Goal: Contribute content: Contribute content

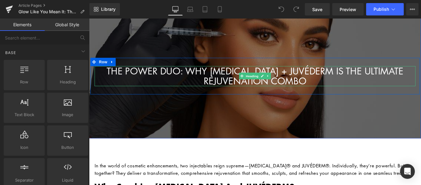
click at [287, 84] on link at bounding box center [290, 82] width 6 height 7
click at [89, 19] on icon at bounding box center [89, 19] width 0 height 0
click at [380, 81] on h1 "The Power Duo: Why BOTOX + JUVÉDERM Is the Ultimate REJUVENATION Combo" at bounding box center [275, 83] width 361 height 23
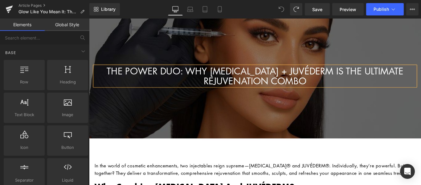
click at [380, 81] on h1 "The Power Duo: Why BOTOX + JUVÉDERM Is the Ultimate REJUVENATION Combo" at bounding box center [275, 83] width 361 height 23
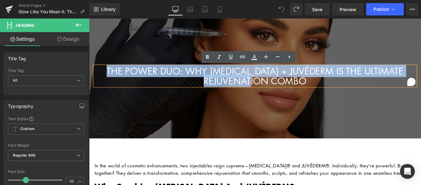
paste div "To enrich screen reader interactions, please activate Accessibility in Grammarl…"
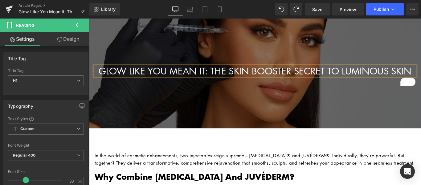
scroll to position [62, 0]
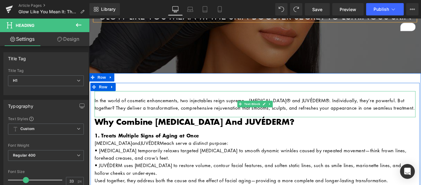
click at [230, 121] on p "In the world of cosmetic enhancements, two injectables reign supreme—BOTOX® and…" at bounding box center [275, 114] width 361 height 17
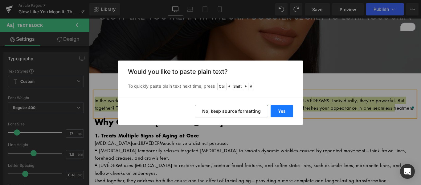
click at [279, 113] on button "Yes" at bounding box center [282, 111] width 23 height 12
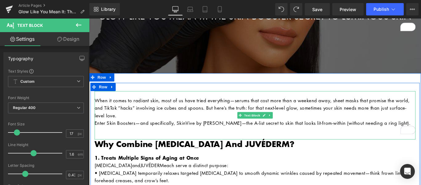
click at [167, 154] on div "When it comes to radiant skin, most of us have tried everything—serums that cos…" at bounding box center [275, 127] width 361 height 54
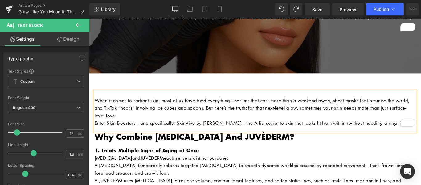
click at [151, 131] on p "When it comes to radiant skin, most of us have tried everything—serums that cos…" at bounding box center [275, 118] width 361 height 25
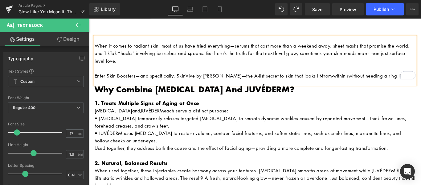
scroll to position [123, 0]
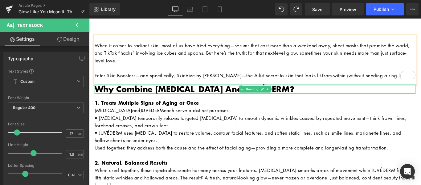
click at [180, 104] on b "Why Combine BOTOX and JUVÉDERM?" at bounding box center [207, 97] width 225 height 13
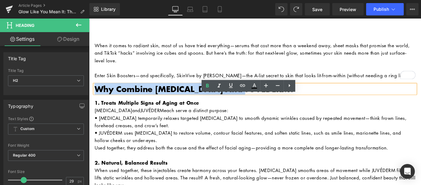
paste div
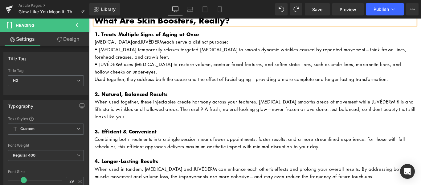
scroll to position [154, 0]
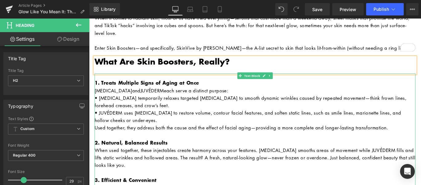
click at [163, 94] on strong "1. Treats Multiple Signs of Aging at Once" at bounding box center [153, 90] width 117 height 8
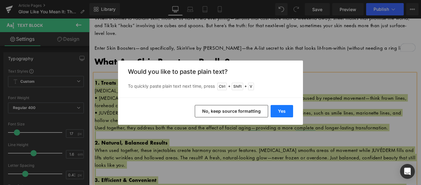
click at [283, 110] on button "Yes" at bounding box center [282, 111] width 23 height 12
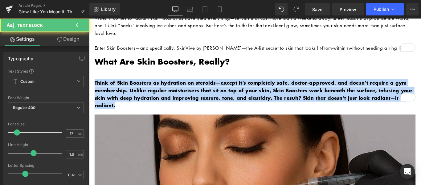
drag, startPoint x: 370, startPoint y: 118, endPoint x: 74, endPoint y: 97, distance: 296.4
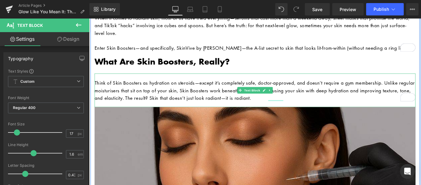
click at [329, 112] on p "Think of Skin Boosters as hydration on steroids—except it’s completely safe, do…" at bounding box center [275, 98] width 361 height 25
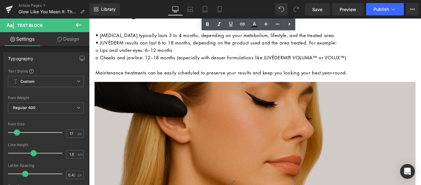
scroll to position [370, 0]
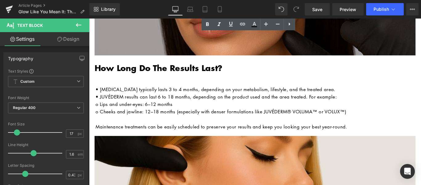
click at [210, 81] on b "How Long Do the Results Last?" at bounding box center [167, 73] width 144 height 13
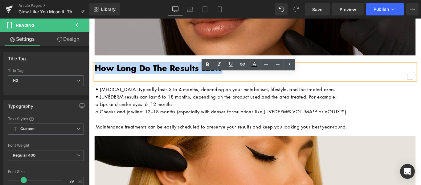
paste div "To enrich screen reader interactions, please activate Accessibility in Grammarl…"
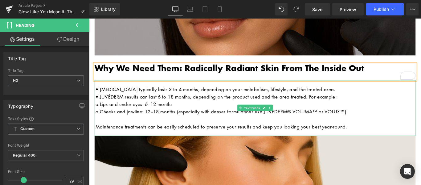
click at [218, 110] on p "• JUVÉDERM results can last 6 to 18 months, depending on the product used and t…" at bounding box center [277, 106] width 360 height 8
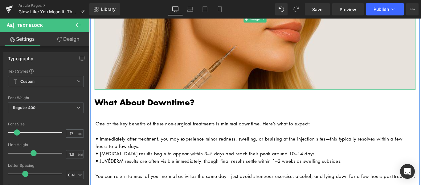
scroll to position [555, 0]
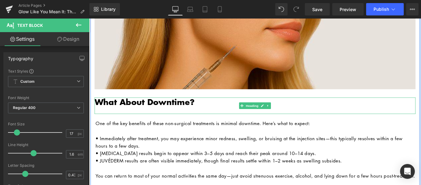
click at [185, 118] on b "What About Downtime?" at bounding box center [151, 111] width 112 height 13
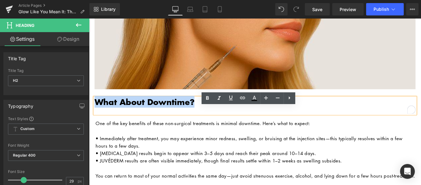
paste div "To enrich screen reader interactions, please activate Accessibility in Grammarl…"
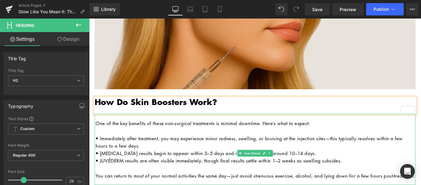
scroll to position [586, 0]
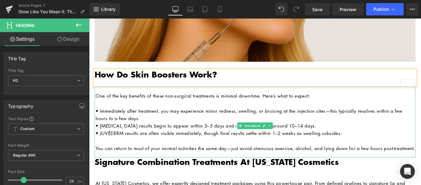
click at [151, 118] on p at bounding box center [277, 114] width 360 height 8
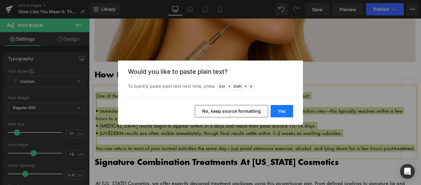
click at [283, 112] on button "Yes" at bounding box center [282, 111] width 23 height 12
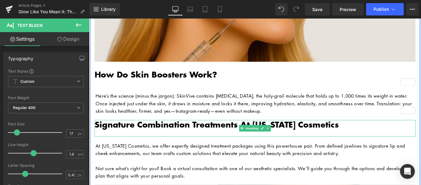
click at [233, 144] on b "Signature Combination Treatments at California Cosmetics" at bounding box center [232, 136] width 275 height 13
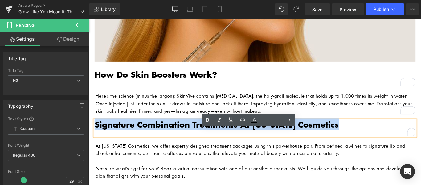
paste div "To enrich screen reader interactions, please activate Accessibility in Grammarl…"
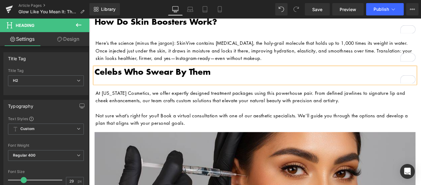
scroll to position [648, 0]
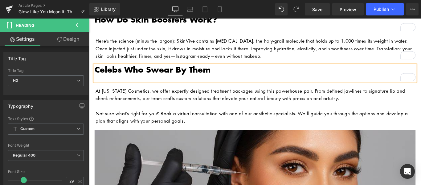
click at [172, 112] on p "At California Cosmetics, we offer expertly designed treatment packages using th…" at bounding box center [277, 103] width 360 height 17
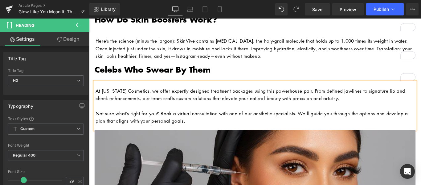
click at [172, 112] on p "At California Cosmetics, we offer expertly designed treatment packages using th…" at bounding box center [277, 103] width 360 height 17
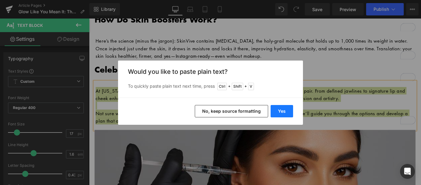
click at [280, 110] on button "Yes" at bounding box center [282, 111] width 23 height 12
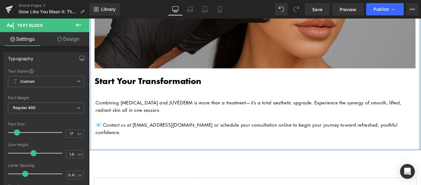
scroll to position [864, 0]
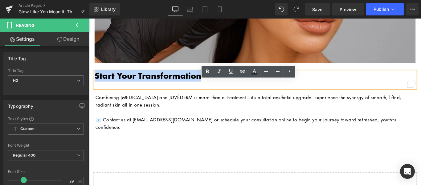
scroll to position [864, 0]
paste div "To enrich screen reader interactions, please activate Accessibility in Grammarl…"
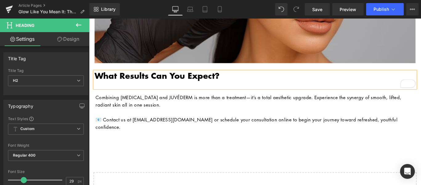
click at [323, 109] on div "Combining [MEDICAL_DATA] and JUVÉDERM is more than a treatment—it’s a total aes…" at bounding box center [275, 124] width 361 height 54
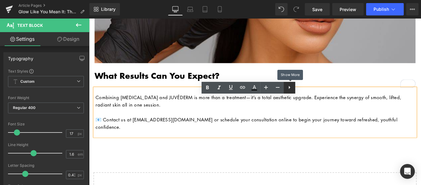
click at [294, 87] on link at bounding box center [290, 88] width 12 height 12
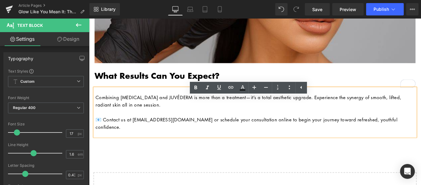
click at [296, 119] on p "Combining [MEDICAL_DATA] and JUVÉDERM is more than a treatment—it’s a total aes…" at bounding box center [277, 111] width 360 height 17
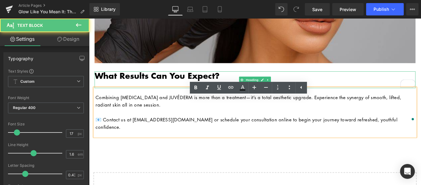
click at [175, 96] on div "To enrich screen reader interactions, please activate Accessibility in Grammarl…" at bounding box center [275, 92] width 361 height 8
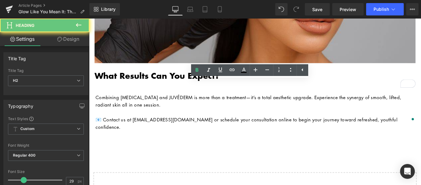
click at [212, 157] on div "Rendering Content" at bounding box center [211, 160] width 38 height 7
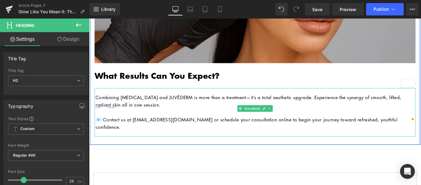
click at [324, 114] on p "Combining [MEDICAL_DATA] and JUVÉDERM is more than a treatment—it’s a total aes…" at bounding box center [277, 111] width 360 height 17
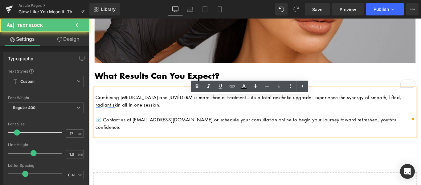
click at [325, 106] on div "Combining [MEDICAL_DATA] and JUVÉDERM is more than a treatment—it’s a total aes…" at bounding box center [275, 124] width 361 height 54
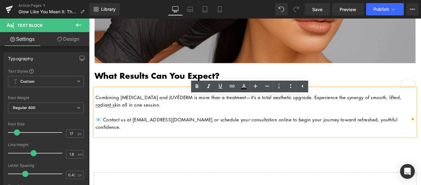
click at [277, 119] on p "Combining [MEDICAL_DATA] and JUVÉDERM is more than a treatment—it’s a total aes…" at bounding box center [277, 111] width 360 height 17
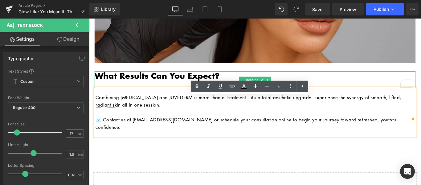
click at [350, 88] on h2 "What Results Can You Expect?" at bounding box center [275, 83] width 361 height 10
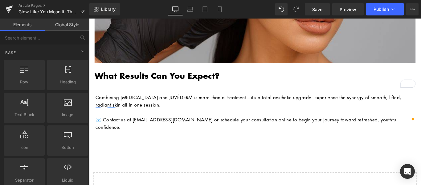
click at [340, 128] on p "To enrich screen reader interactions, please activate Accessibility in Grammarl…" at bounding box center [277, 123] width 360 height 8
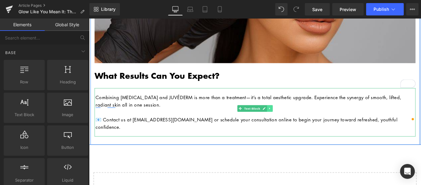
click at [291, 121] on icon at bounding box center [292, 120] width 3 height 4
click at [288, 121] on icon at bounding box center [289, 119] width 3 height 3
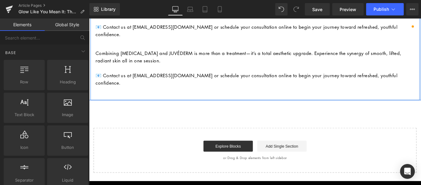
scroll to position [973, 0]
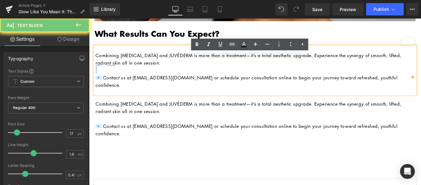
click at [164, 71] on p "Combining [MEDICAL_DATA] and JUVÉDERM is more than a treatment—it’s a total aes…" at bounding box center [277, 64] width 360 height 17
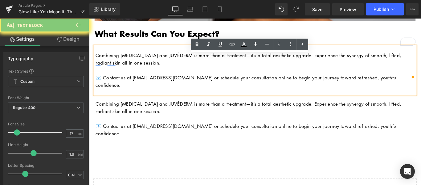
scroll to position [911, 0]
click at [164, 71] on p "Combining [MEDICAL_DATA] and JUVÉDERM is more than a treatment—it’s a total aes…" at bounding box center [277, 64] width 360 height 17
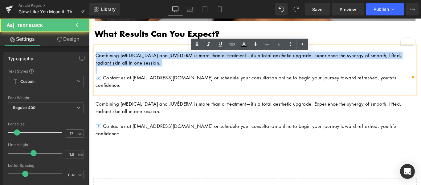
click at [164, 71] on p "Combining [MEDICAL_DATA] and JUVÉDERM is more than a treatment—it’s a total aes…" at bounding box center [277, 64] width 360 height 17
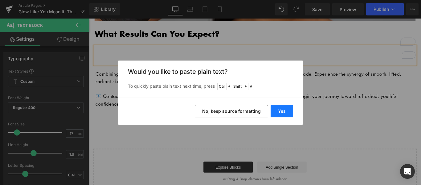
click at [280, 115] on button "Yes" at bounding box center [282, 111] width 23 height 12
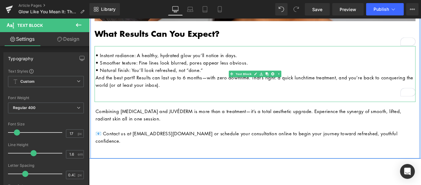
click at [220, 81] on p "• Natural finish: You’ll look refreshed, not “done.”" at bounding box center [277, 76] width 360 height 8
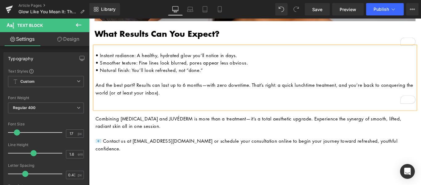
click at [185, 114] on p "To enrich screen reader interactions, please activate Accessibility in Grammarl…" at bounding box center [277, 110] width 360 height 8
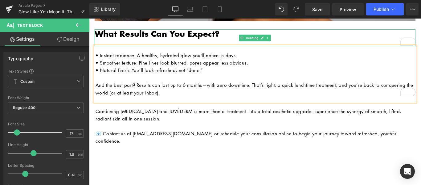
click at [167, 42] on b "What Results Can You Expect?" at bounding box center [165, 35] width 140 height 13
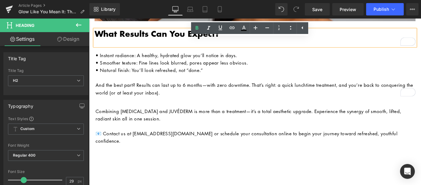
click at [295, 99] on p "And the best part? Results can last up to 6 months—with zero downtime. That’s r…" at bounding box center [277, 97] width 360 height 17
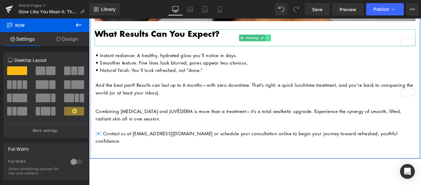
click at [290, 42] on icon at bounding box center [290, 40] width 3 height 4
click at [286, 42] on icon at bounding box center [287, 39] width 3 height 3
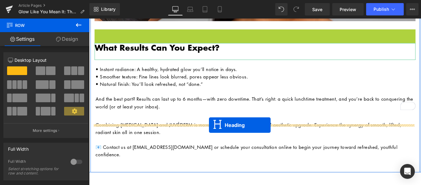
drag, startPoint x: 249, startPoint y: 51, endPoint x: 224, endPoint y: 138, distance: 90.7
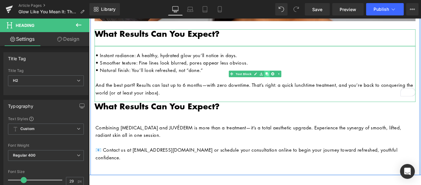
click at [288, 82] on icon at bounding box center [289, 80] width 3 height 3
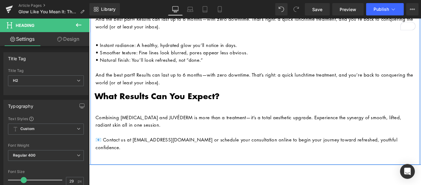
scroll to position [989, 0]
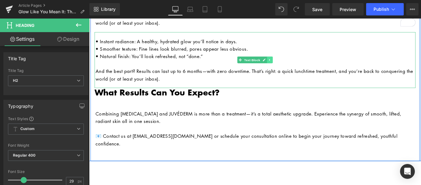
click at [292, 66] on icon at bounding box center [292, 65] width 1 height 2
click at [183, 48] on div "• Instant radiance: A healthy, hydrated glow you’ll notice in days. • Smoother …" at bounding box center [275, 65] width 361 height 63
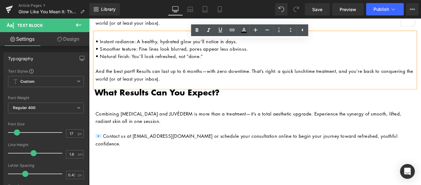
click at [280, 65] on p "• Natural finish: You’ll look refreshed, not “done.”" at bounding box center [277, 60] width 360 height 8
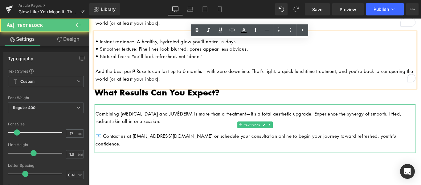
click at [278, 126] on div "Combining [MEDICAL_DATA] and JUVÉDERM is more than a treatment—it’s a total aes…" at bounding box center [275, 142] width 361 height 54
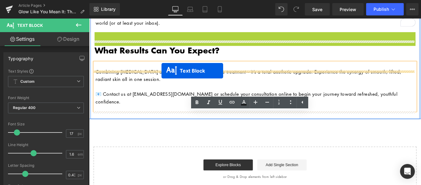
drag, startPoint x: 248, startPoint y: 72, endPoint x: 171, endPoint y: 77, distance: 77.3
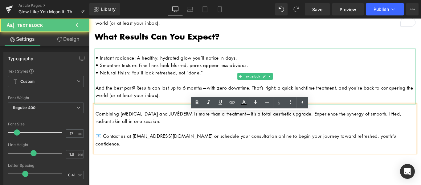
click at [176, 75] on p "• Smoother texture: Fine lines look blurred, pores appear less obvious." at bounding box center [277, 71] width 360 height 8
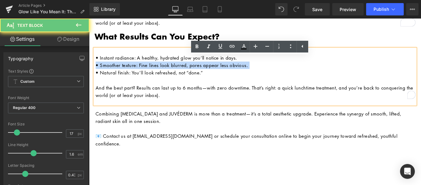
click at [176, 75] on p "• Smoother texture: Fine lines look blurred, pores appear less obvious." at bounding box center [277, 71] width 360 height 8
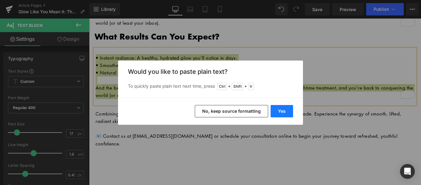
click at [283, 111] on button "Yes" at bounding box center [282, 111] width 23 height 12
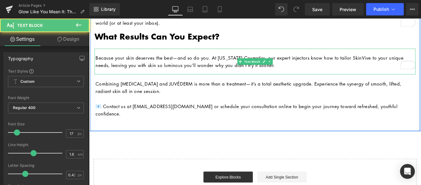
click at [189, 65] on div "Because your skin deserves the best—and so do you. At [US_STATE] Cosmetics, our…" at bounding box center [275, 66] width 361 height 29
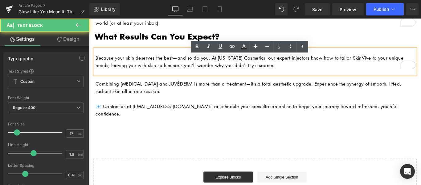
click at [179, 65] on div "Because your skin deserves the best—and so do you. At [US_STATE] Cosmetics, our…" at bounding box center [275, 66] width 361 height 29
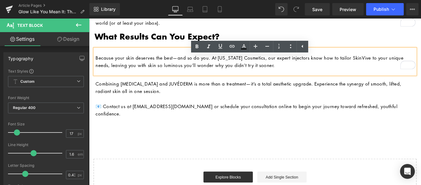
click at [97, 70] on p "Because your skin deserves the best—and so do you. At [US_STATE] Cosmetics, our…" at bounding box center [277, 66] width 360 height 17
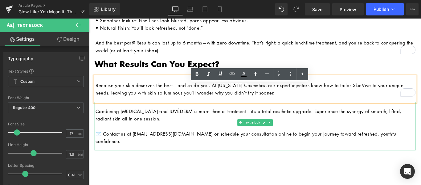
click at [135, 132] on p "Combining [MEDICAL_DATA] and JUVÉDERM is more than a treatment—it’s a total aes…" at bounding box center [277, 126] width 360 height 17
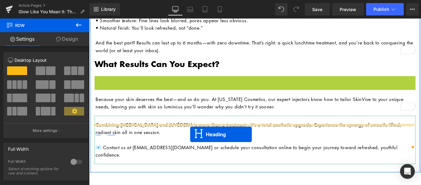
scroll to position [959, 0]
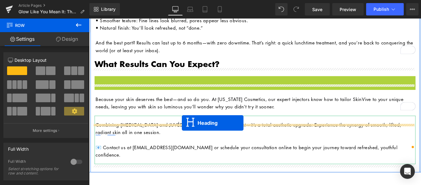
drag, startPoint x: 203, startPoint y: 148, endPoint x: 193, endPoint y: 136, distance: 15.9
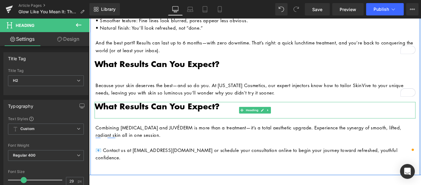
click at [167, 123] on b "What Results Can You Expect?" at bounding box center [165, 116] width 140 height 13
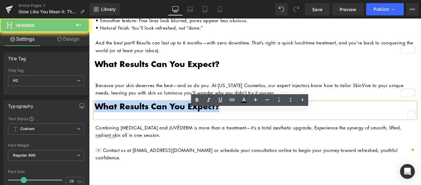
paste div "To enrich screen reader interactions, please activate Accessibility in Grammarl…"
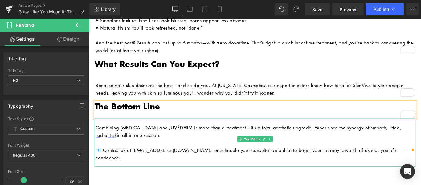
click at [179, 150] on p "Combining BOTOX and JUVÉDERM is more than a treatment—it’s a total aesthetic up…" at bounding box center [277, 145] width 360 height 17
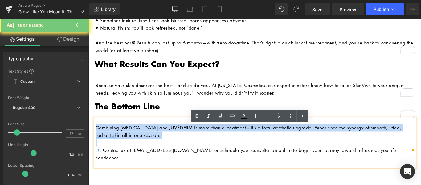
click at [179, 150] on p "Combining BOTOX and JUVÉDERM is more than a treatment—it’s a total aesthetic up…" at bounding box center [277, 145] width 360 height 17
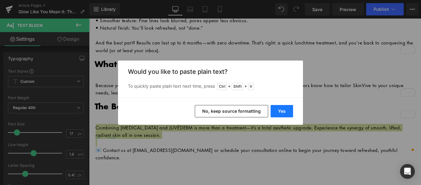
click at [285, 110] on button "Yes" at bounding box center [282, 111] width 23 height 12
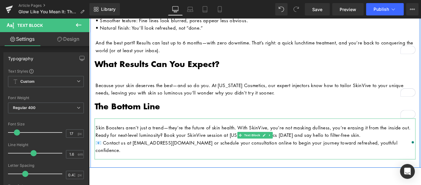
click at [412, 153] on p "Skin Boosters aren’t just a trend—they’re the future of skin health. With SkinV…" at bounding box center [277, 145] width 360 height 17
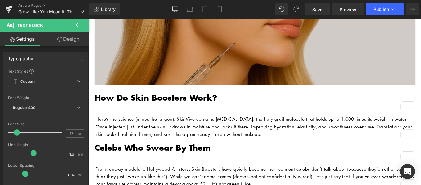
scroll to position [527, 0]
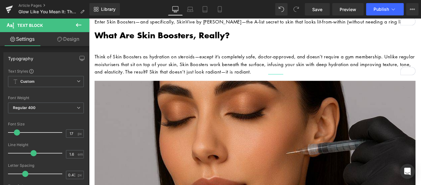
scroll to position [185, 0]
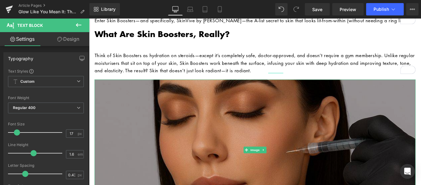
click at [264, 125] on img at bounding box center [275, 166] width 361 height 158
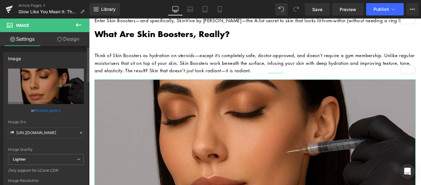
click at [47, 110] on link "Browse gallery" at bounding box center [48, 110] width 26 height 11
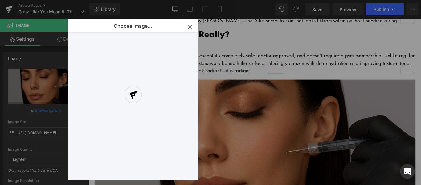
click at [191, 28] on div at bounding box center [133, 99] width 131 height 161
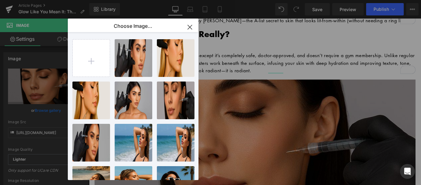
click at [189, 26] on icon "button" at bounding box center [190, 27] width 4 height 4
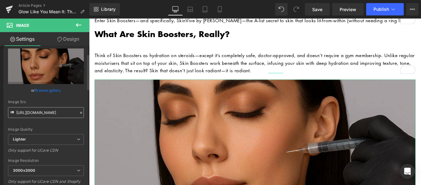
scroll to position [31, 0]
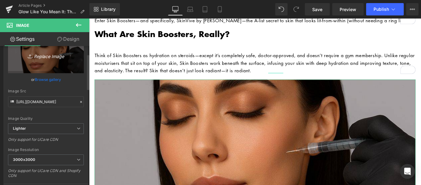
click at [49, 54] on icon "Replace Image" at bounding box center [45, 56] width 49 height 8
type input "C:\fakepath\CC Newsletter Images (PLEASE DONT CHANGE).jpg"
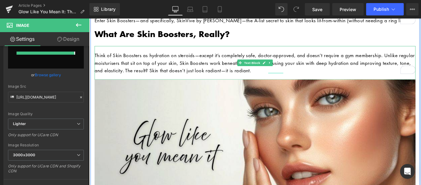
type input "https://ucarecdn.com/6cffe35a-a2a5-4b27-bfc7-5b92fc88fbdf/-/format/auto/-/previ…"
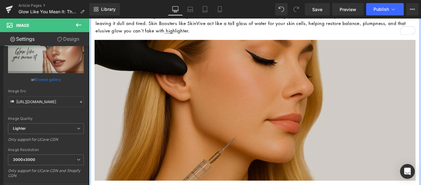
scroll to position [463, 0]
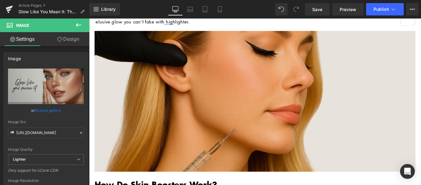
scroll to position [31, 0]
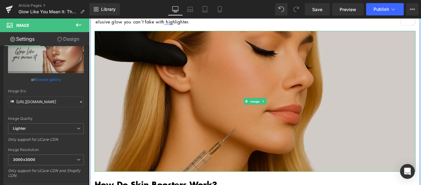
click at [241, 71] on img at bounding box center [275, 111] width 361 height 158
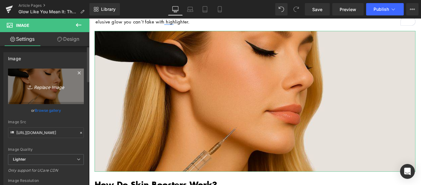
click at [52, 87] on icon "Replace Image" at bounding box center [45, 86] width 49 height 8
type input "C:\fakepath\CC Newsletter Images (PLEASE DONT CHANGE) (1).jpg"
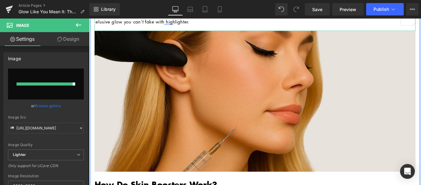
type input "https://ucarecdn.com/0130189c-d1b9-41bc-91fa-99a9585e5cc3/-/format/auto/-/previ…"
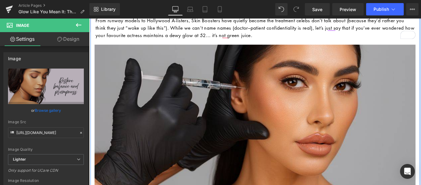
scroll to position [740, 0]
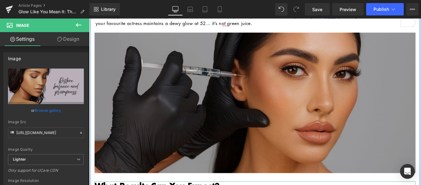
click at [310, 102] on img at bounding box center [275, 113] width 361 height 158
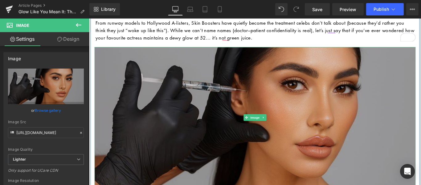
scroll to position [710, 0]
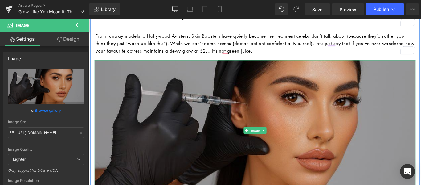
click at [308, 121] on img at bounding box center [275, 144] width 361 height 158
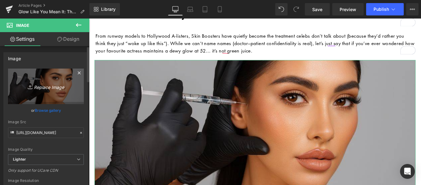
click at [51, 88] on icon "Replace Image" at bounding box center [45, 86] width 49 height 8
type input "C:\fakepath\CC Newsletter Images (PLEASE DONT CHANGE) (2).jpg"
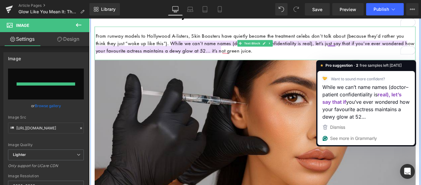
type input "[URL][DOMAIN_NAME]"
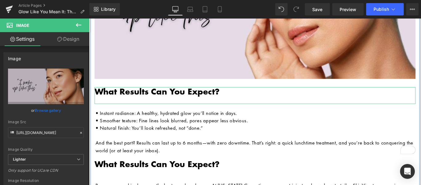
scroll to position [833, 0]
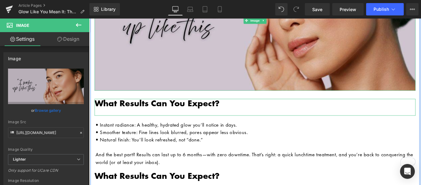
click at [354, 70] on img at bounding box center [275, 21] width 361 height 158
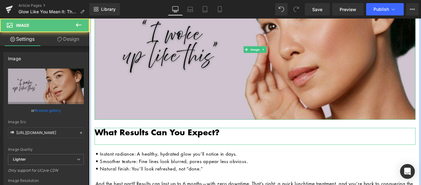
scroll to position [740, 0]
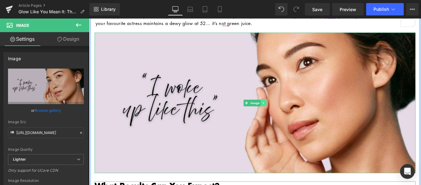
click at [282, 117] on link at bounding box center [285, 113] width 6 height 7
click at [280, 115] on icon at bounding box center [281, 112] width 3 height 3
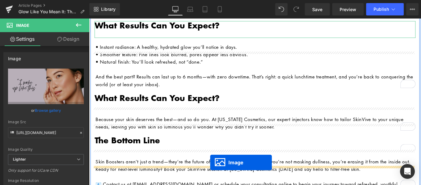
scroll to position [963, 0]
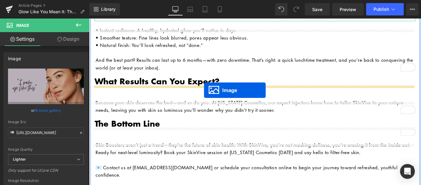
drag, startPoint x: 264, startPoint y: 59, endPoint x: 218, endPoint y: 99, distance: 61.2
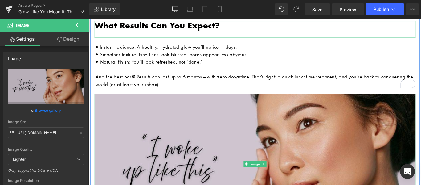
scroll to position [815, 0]
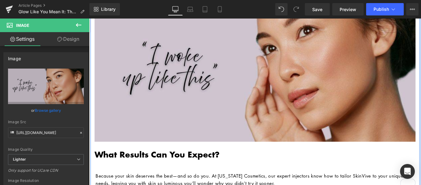
scroll to position [1031, 0]
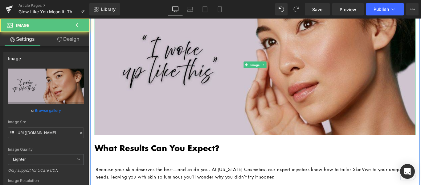
click at [267, 88] on img at bounding box center [275, 71] width 361 height 158
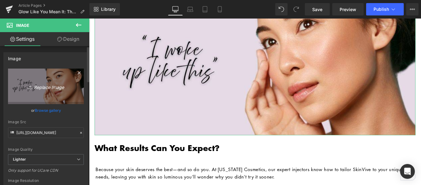
click at [44, 87] on icon "Replace Image" at bounding box center [45, 86] width 49 height 8
type input "C:\fakepath\CC Newsletter Images (PLEASE DONT CHANGE) (3).jpg"
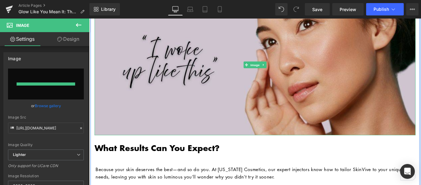
type input "https://ucarecdn.com/5a12f289-5ca1-442a-810c-0b5ff47f0296/-/format/auto/-/previ…"
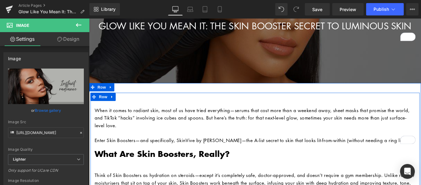
scroll to position [0, 0]
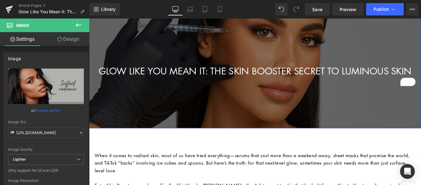
click at [291, 38] on div at bounding box center [275, 60] width 373 height 164
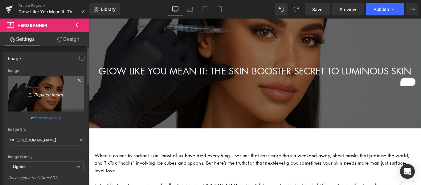
click at [48, 95] on icon "Replace Image" at bounding box center [45, 94] width 49 height 8
type input "C:\fakepath\CC Newsletter Images (PLEASE DONT CHANGE) (4).jpg"
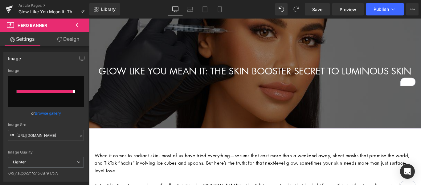
type input "https://ucarecdn.com/b8910d65-8e15-4702-93d7-4cf4b7b19164/-/format/auto/-/previ…"
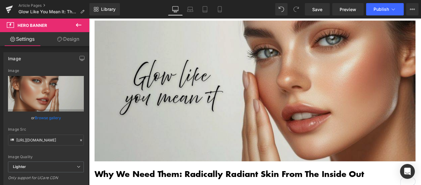
scroll to position [278, 0]
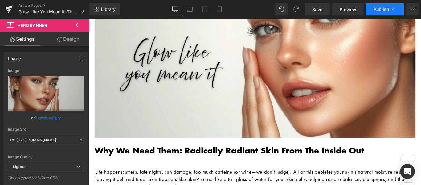
click at [381, 10] on span "Publish" at bounding box center [381, 9] width 15 height 5
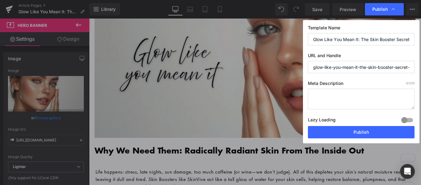
click at [322, 92] on textarea at bounding box center [361, 99] width 107 height 21
paste textarea "for that next-level glow, sometimes your skin needs more than just surface-leve…"
type textarea "for that next-level glow, sometimes your skin needs more than just surface-leve…"
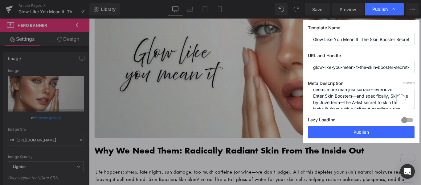
scroll to position [0, 0]
click at [317, 94] on textarea "for that next-level glow, sometimes your skin needs more than just surface-leve…" at bounding box center [361, 99] width 107 height 21
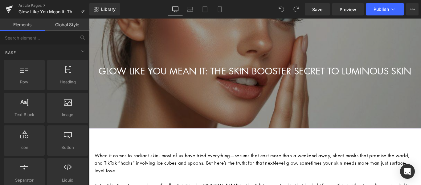
scroll to position [123, 0]
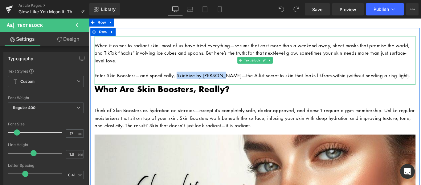
drag, startPoint x: 241, startPoint y: 92, endPoint x: 188, endPoint y: 91, distance: 53.4
click at [188, 86] on p "Enter Skin Boosters—and specifically, SkinVive by [PERSON_NAME]—the A-list secr…" at bounding box center [275, 82] width 361 height 8
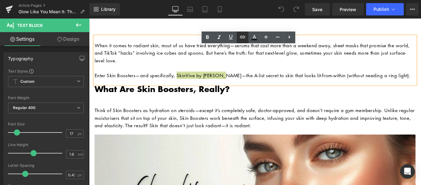
click at [243, 38] on icon at bounding box center [242, 36] width 7 height 7
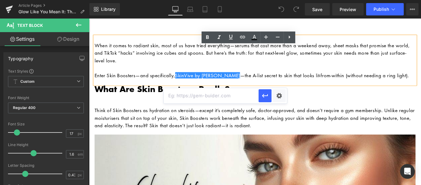
click at [209, 93] on input "text" at bounding box center [211, 95] width 95 height 15
paste input "https://californiacosmetics.com/products/skinvive"
type input "https://californiacosmetics.com/products/skinvive"
click at [263, 94] on icon "button" at bounding box center [265, 96] width 6 height 4
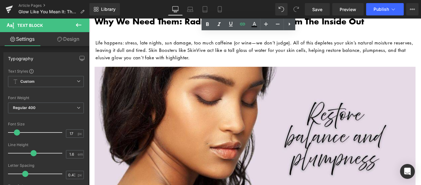
scroll to position [432, 0]
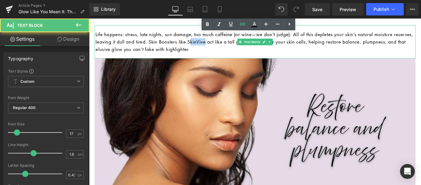
drag, startPoint x: 242, startPoint y: 54, endPoint x: 225, endPoint y: 54, distance: 17.9
click at [225, 54] on p "Life happens: stress, late nights, sun damage, too much caffeine (or wine—we do…" at bounding box center [277, 44] width 360 height 25
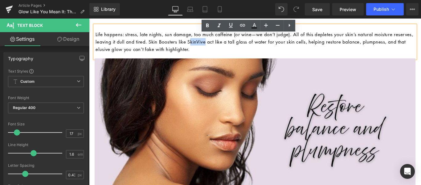
click at [242, 54] on p "Life happens: stress, late nights, sun damage, too much caffeine (or wine—we do…" at bounding box center [277, 44] width 360 height 25
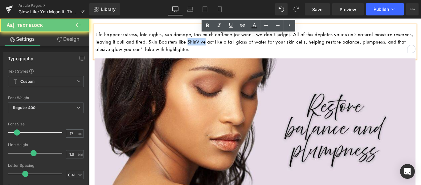
drag, startPoint x: 243, startPoint y: 54, endPoint x: 224, endPoint y: 54, distance: 18.8
click at [224, 54] on p "Life happens: stress, late nights, sun damage, too much caffeine (or wine—we do…" at bounding box center [277, 44] width 360 height 25
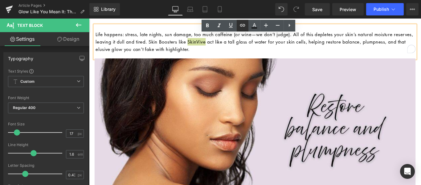
click at [241, 26] on icon at bounding box center [242, 25] width 5 height 2
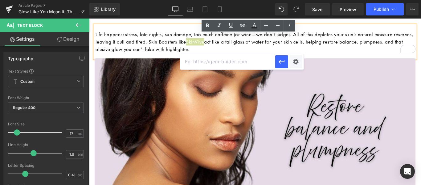
click at [230, 60] on input "text" at bounding box center [227, 61] width 95 height 15
paste input "https://californiacosmetics.com/products/skinvive"
type input "https://californiacosmetics.com/products/skinvive"
click at [281, 59] on icon "button" at bounding box center [281, 61] width 7 height 7
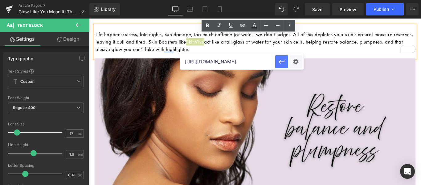
scroll to position [0, 0]
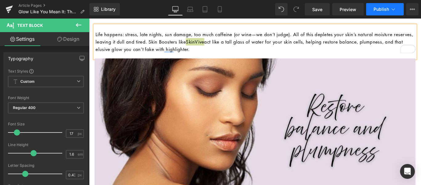
click at [375, 10] on span "Publish" at bounding box center [381, 9] width 15 height 5
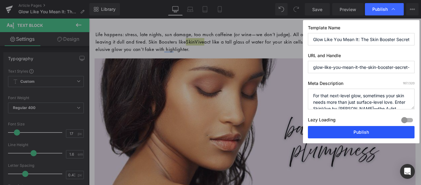
click at [361, 127] on button "Publish" at bounding box center [361, 132] width 107 height 12
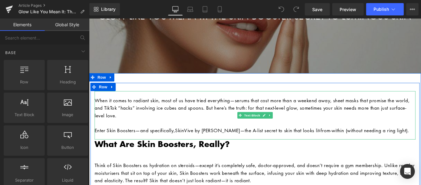
scroll to position [93, 0]
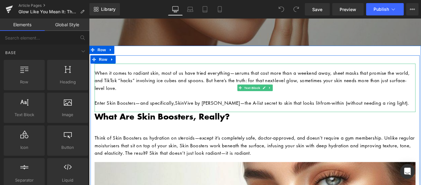
click at [421, 117] on p "Enter Skin Boosters—and specifically, SkinVive by Juvéderm —the A-list secret t…" at bounding box center [275, 113] width 361 height 8
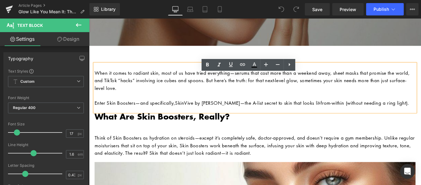
click at [421, 117] on p "Enter Skin Boosters—and specifically, SkinVive by Juvéderm —the A-list secret t…" at bounding box center [275, 113] width 361 height 8
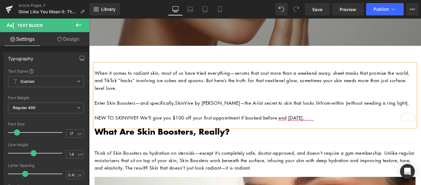
drag, startPoint x: 353, startPoint y: 140, endPoint x: 94, endPoint y: 140, distance: 258.8
click at [95, 134] on p "Enter Skin Boosters—and specifically, SkinVive by Juvéderm —the A-list secret t…" at bounding box center [275, 121] width 361 height 25
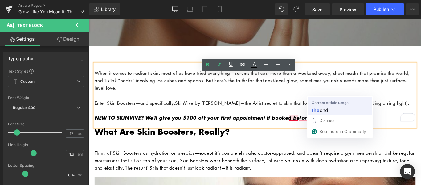
click at [314, 110] on strong "the" at bounding box center [316, 110] width 8 height 8
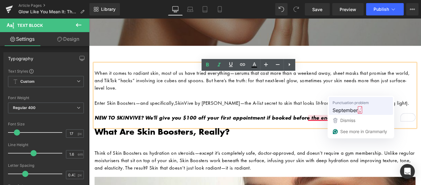
click at [346, 107] on span "September" at bounding box center [345, 110] width 25 height 8
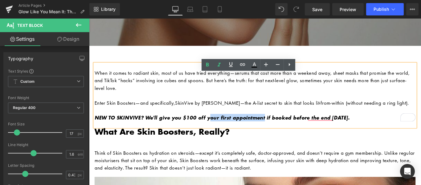
drag, startPoint x: 265, startPoint y: 140, endPoint x: 209, endPoint y: 140, distance: 56.5
click at [209, 134] on strong "NEW TO SKINVIVE? We'll give you $100 off your first appointment if booked befor…" at bounding box center [238, 130] width 287 height 8
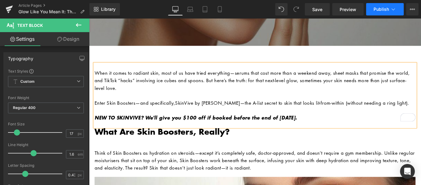
click at [384, 10] on span "Publish" at bounding box center [381, 9] width 15 height 5
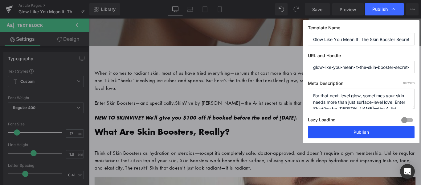
click at [364, 132] on button "Publish" at bounding box center [361, 132] width 107 height 12
